Goal: Task Accomplishment & Management: Complete application form

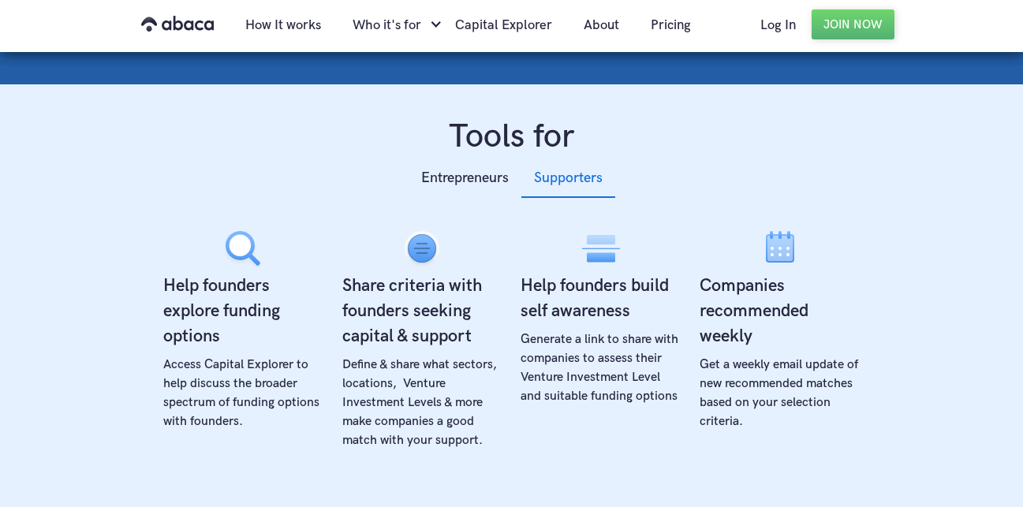
scroll to position [519, 0]
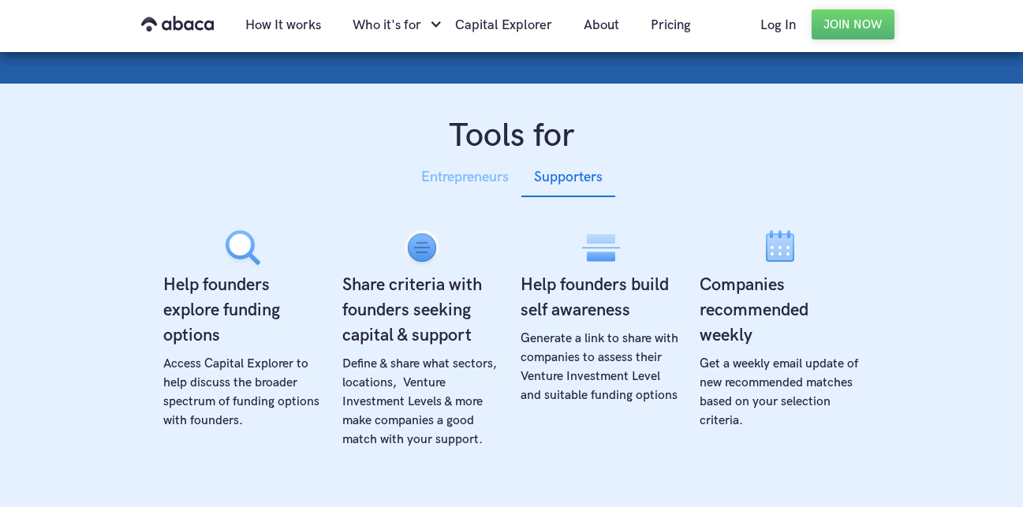
click at [463, 168] on div "Entrepreneurs" at bounding box center [465, 178] width 88 height 24
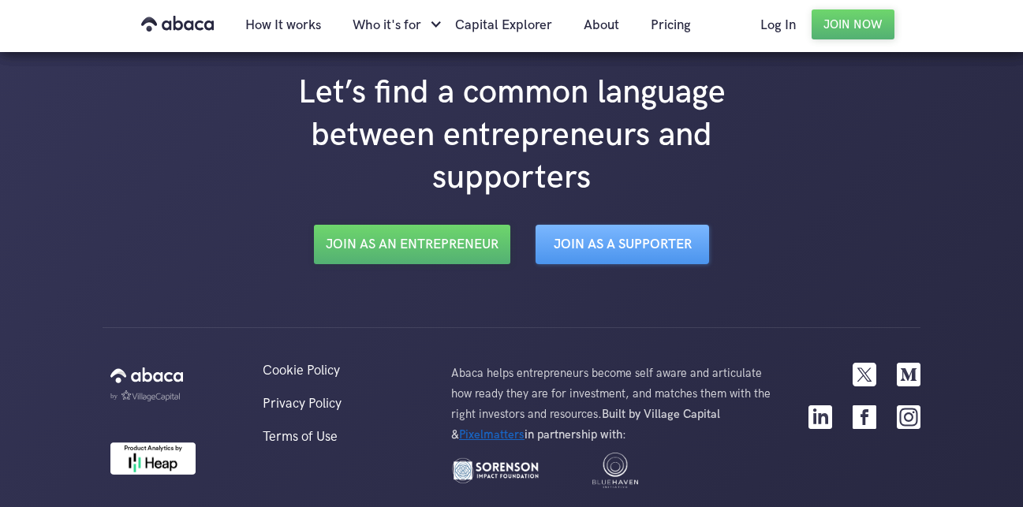
scroll to position [2842, 0]
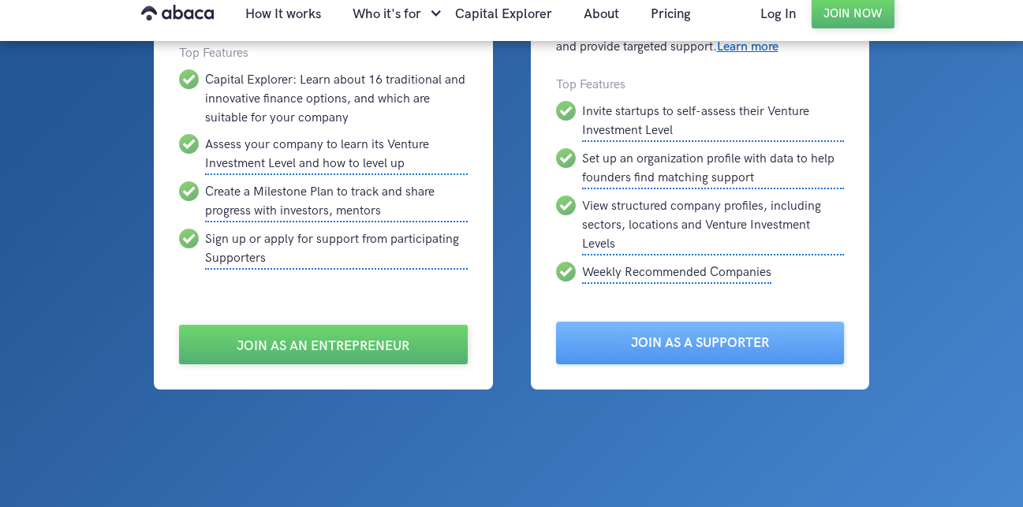
scroll to position [245, 0]
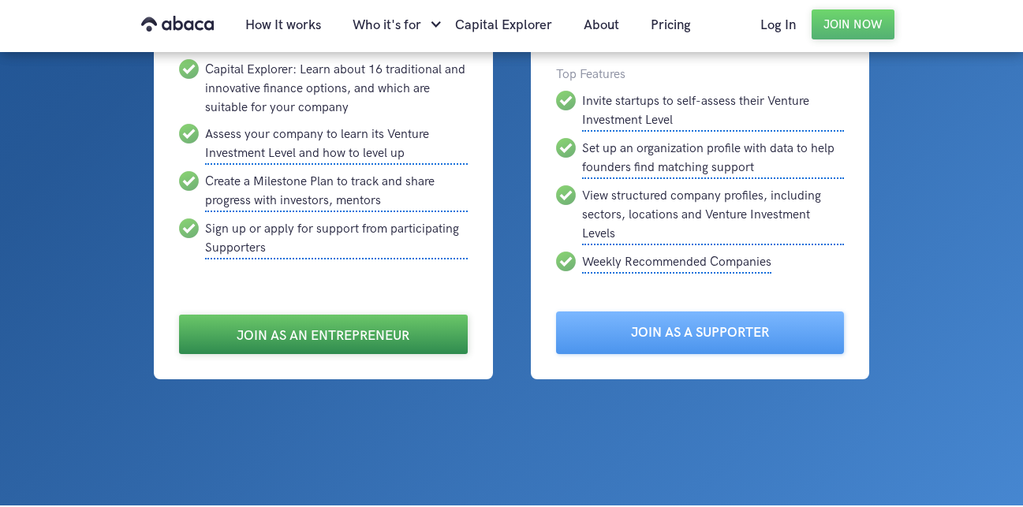
click at [310, 334] on link "Join as an Entrepreneur" at bounding box center [323, 334] width 289 height 39
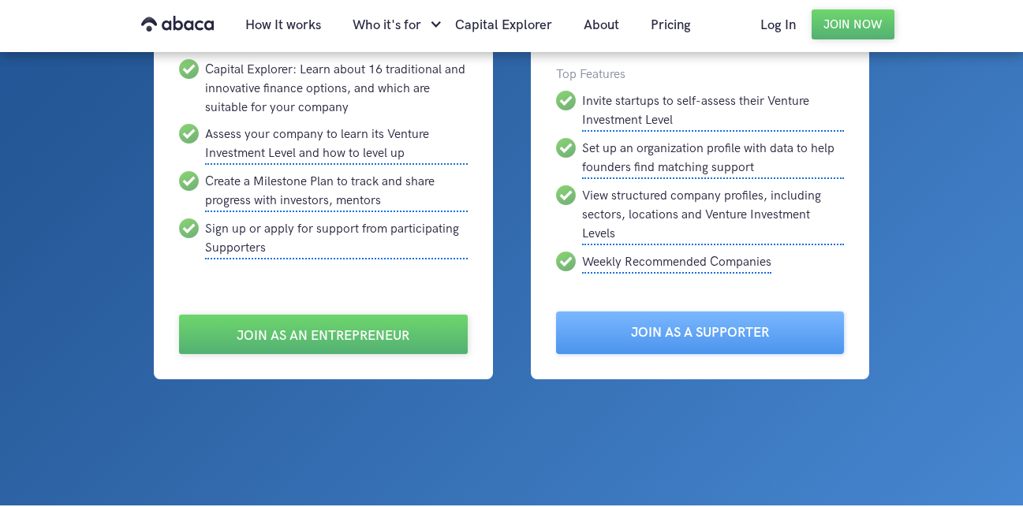
drag, startPoint x: 0, startPoint y: 0, endPoint x: 492, endPoint y: 390, distance: 627.3
click at [492, 390] on div at bounding box center [511, 130] width 1023 height 751
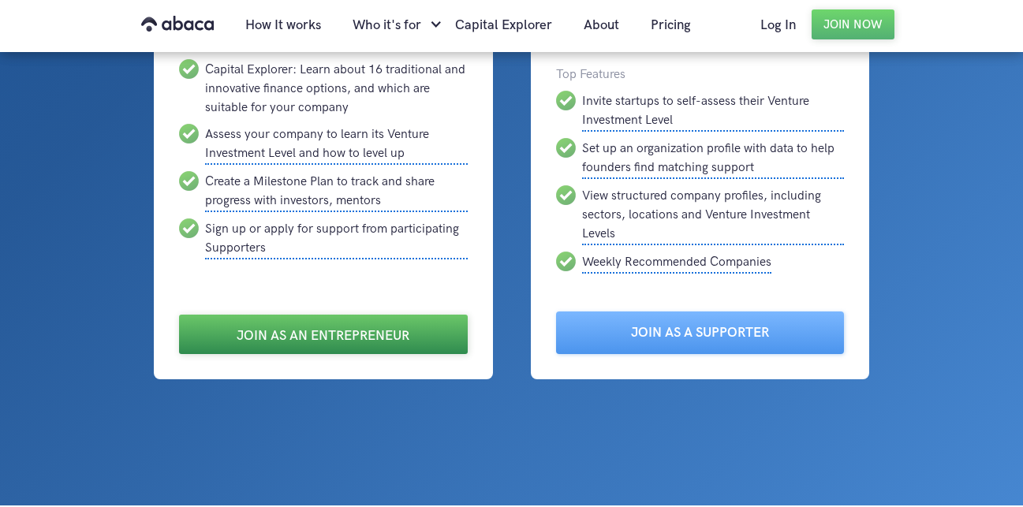
click at [354, 323] on link "Join as an Entrepreneur" at bounding box center [323, 334] width 289 height 39
